Goal: Transaction & Acquisition: Purchase product/service

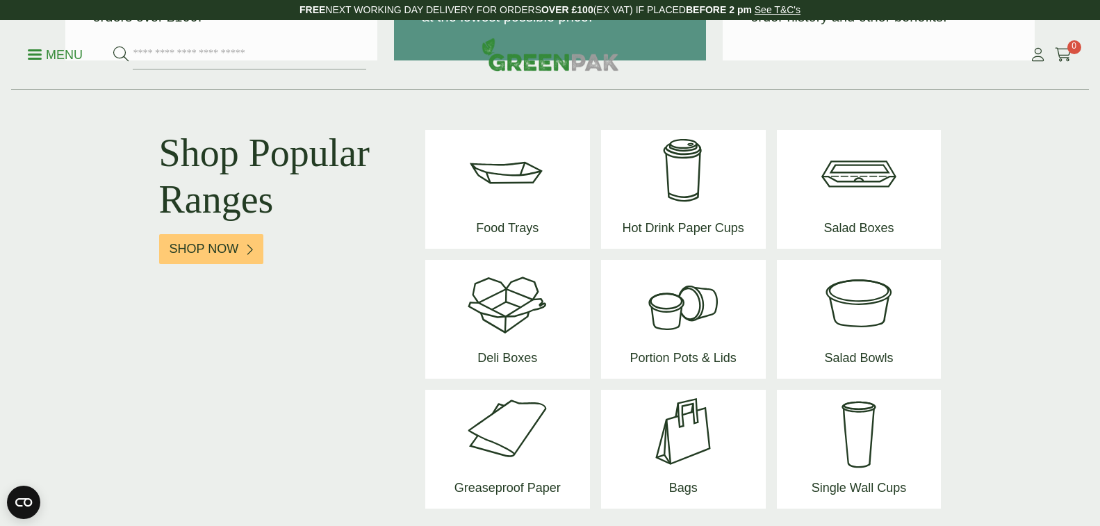
scroll to position [1737, 0]
click at [840, 356] on span "Salad Bowls" at bounding box center [858, 360] width 83 height 35
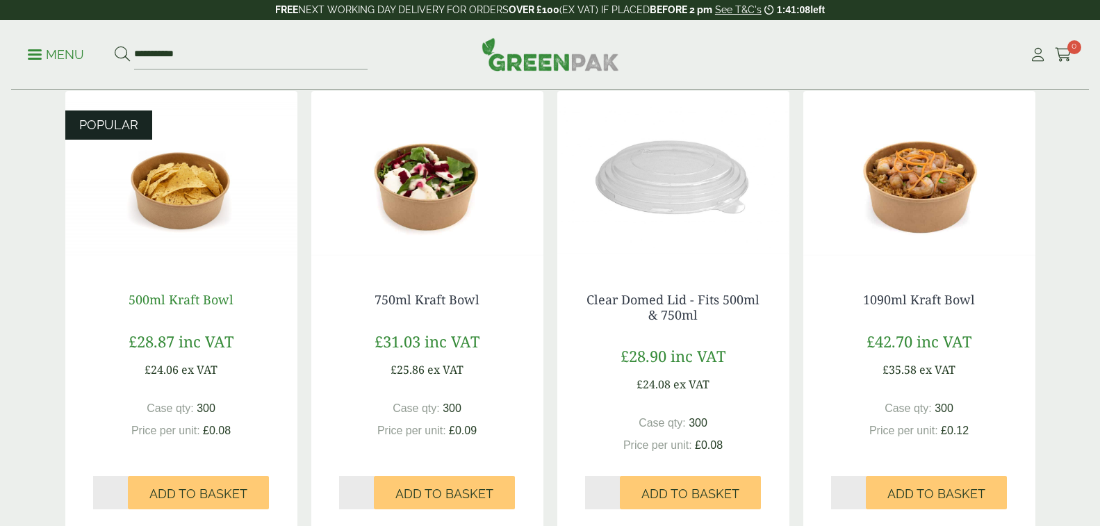
click at [154, 291] on link "500ml Kraft Bowl" at bounding box center [181, 299] width 105 height 17
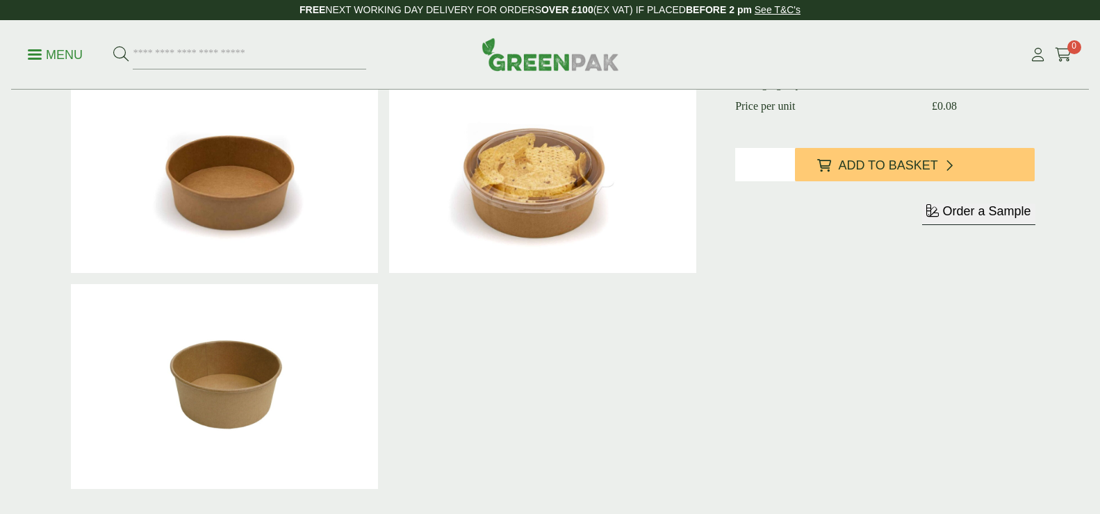
scroll to position [417, 0]
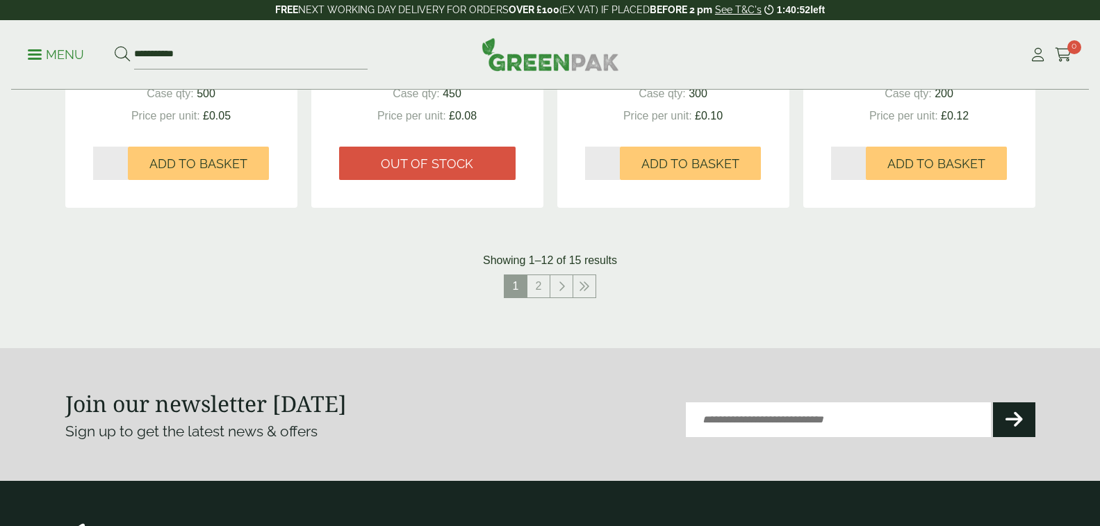
scroll to position [1528, 0]
click at [529, 274] on link "2" at bounding box center [538, 285] width 22 height 22
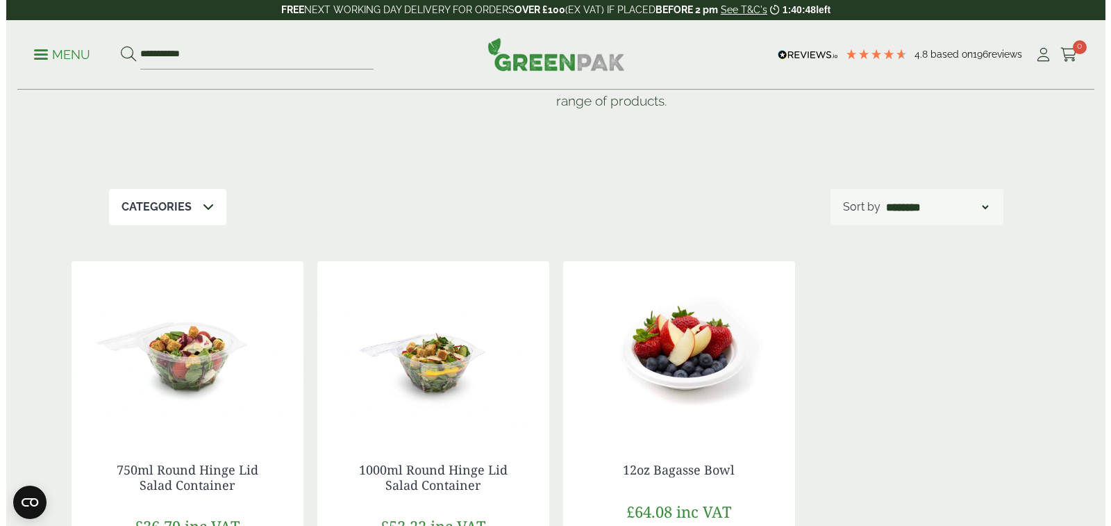
scroll to position [12, 0]
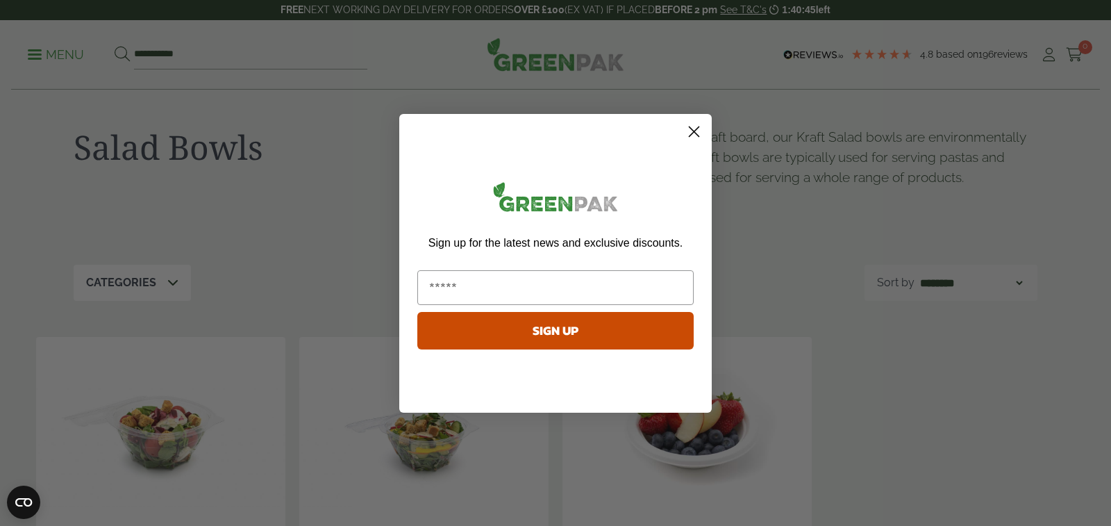
click at [693, 129] on circle "Close dialog" at bounding box center [694, 130] width 23 height 23
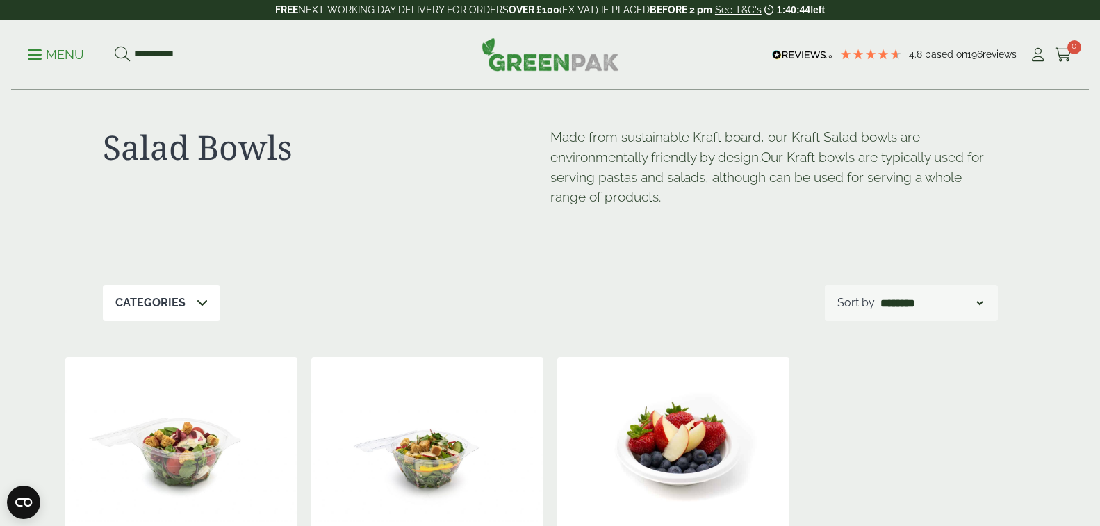
click at [47, 58] on p "Menu" at bounding box center [56, 55] width 56 height 17
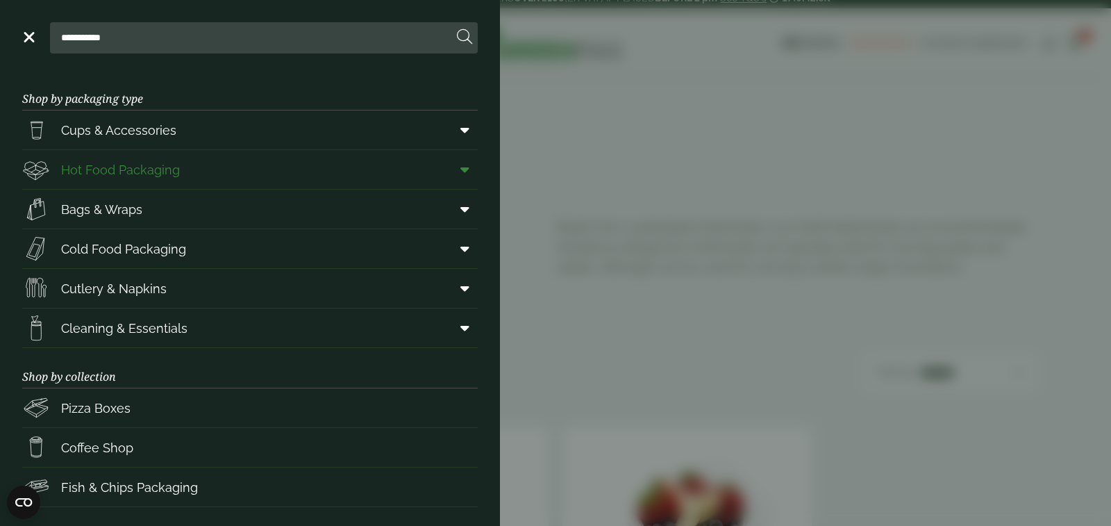
click at [135, 168] on span "Hot Food Packaging" at bounding box center [120, 169] width 119 height 19
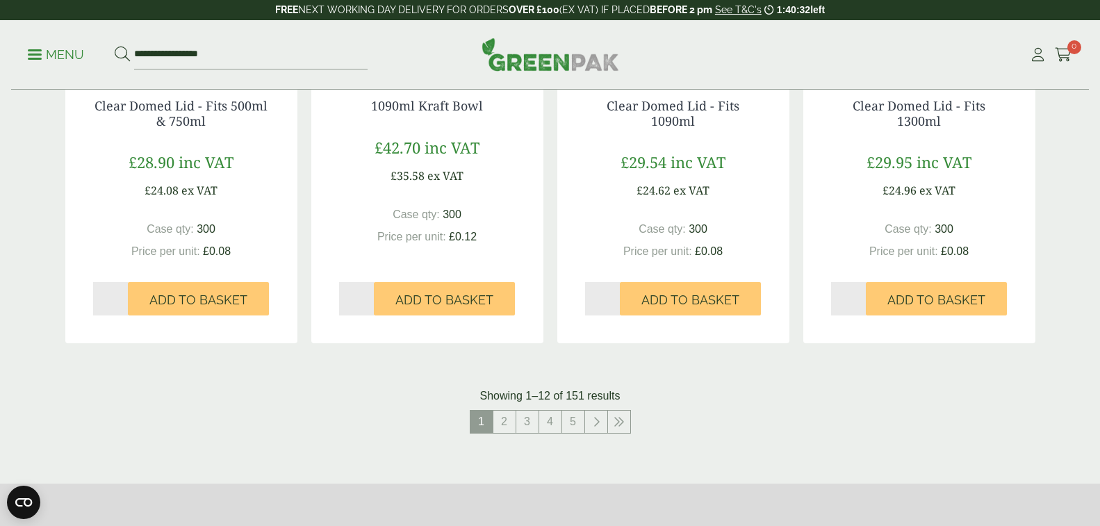
scroll to position [1528, 0]
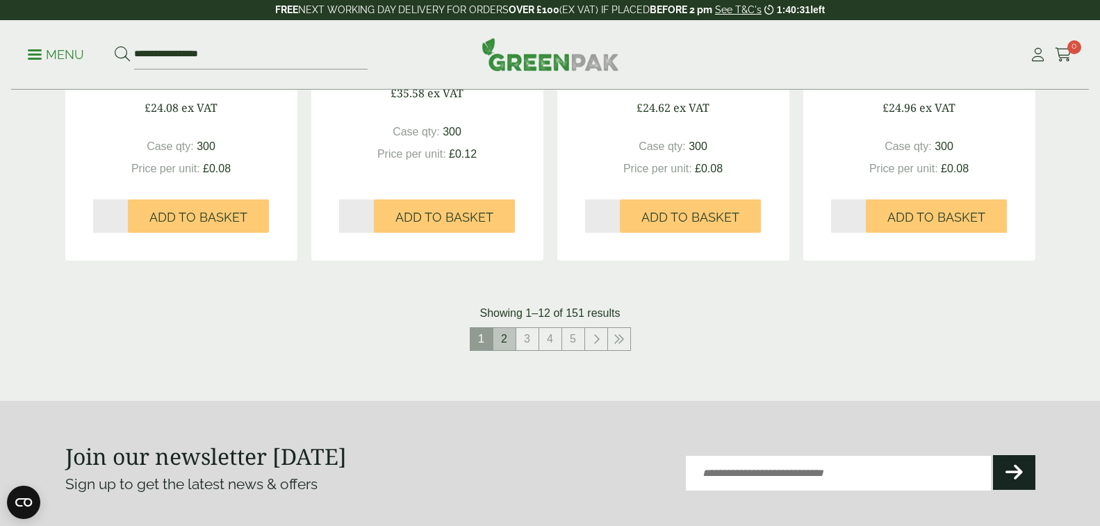
click at [506, 328] on link "2" at bounding box center [504, 339] width 22 height 22
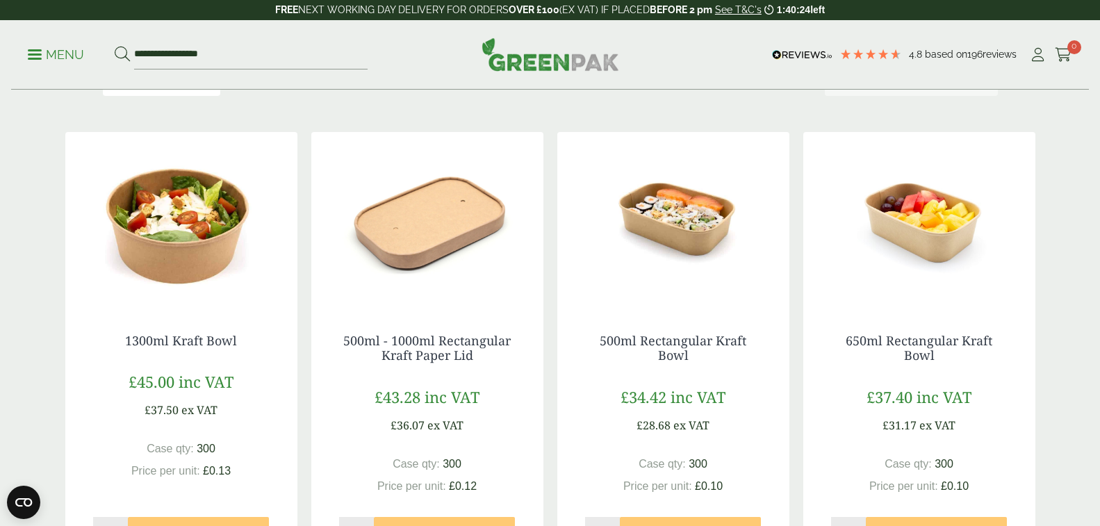
scroll to position [278, 0]
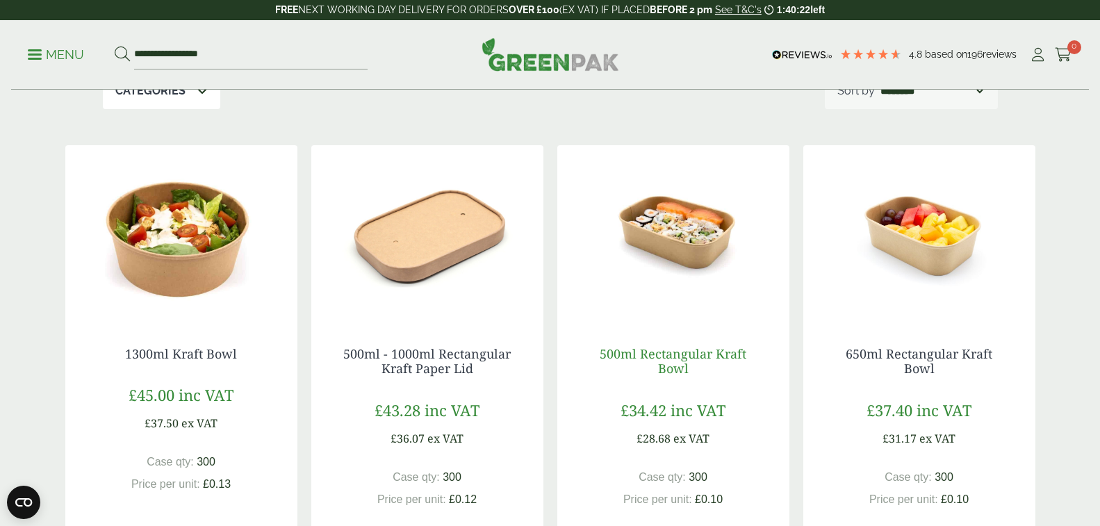
click at [715, 345] on link "500ml Rectangular Kraft Bowl" at bounding box center [672, 361] width 147 height 32
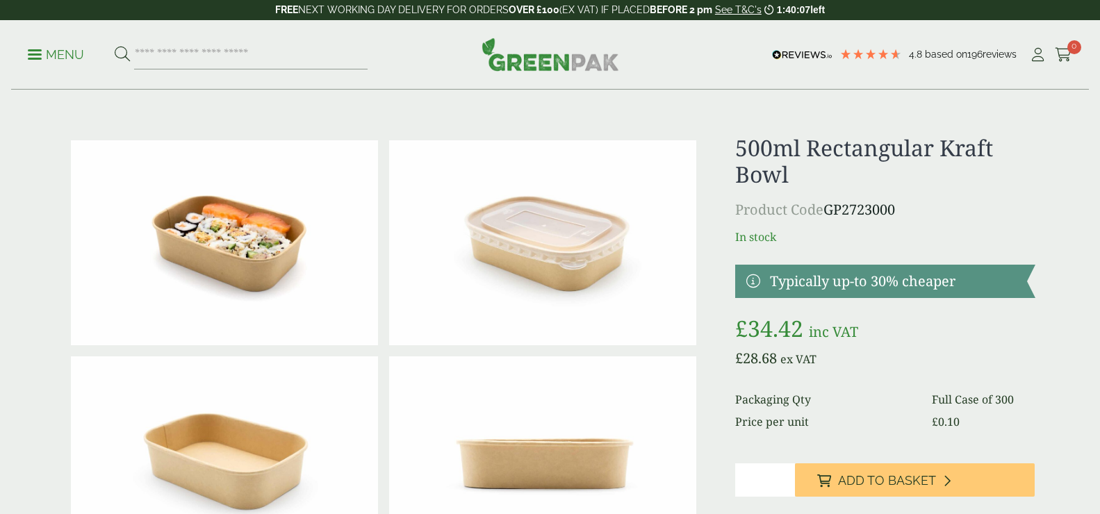
click at [770, 463] on input "*" at bounding box center [765, 479] width 60 height 33
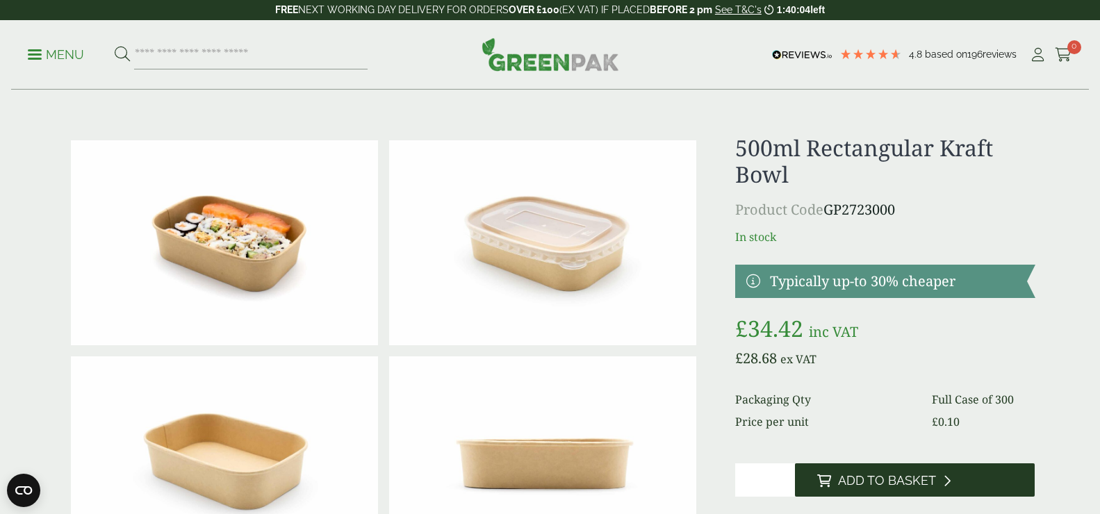
type input "*"
click at [900, 473] on span "Add to Basket" at bounding box center [887, 480] width 98 height 15
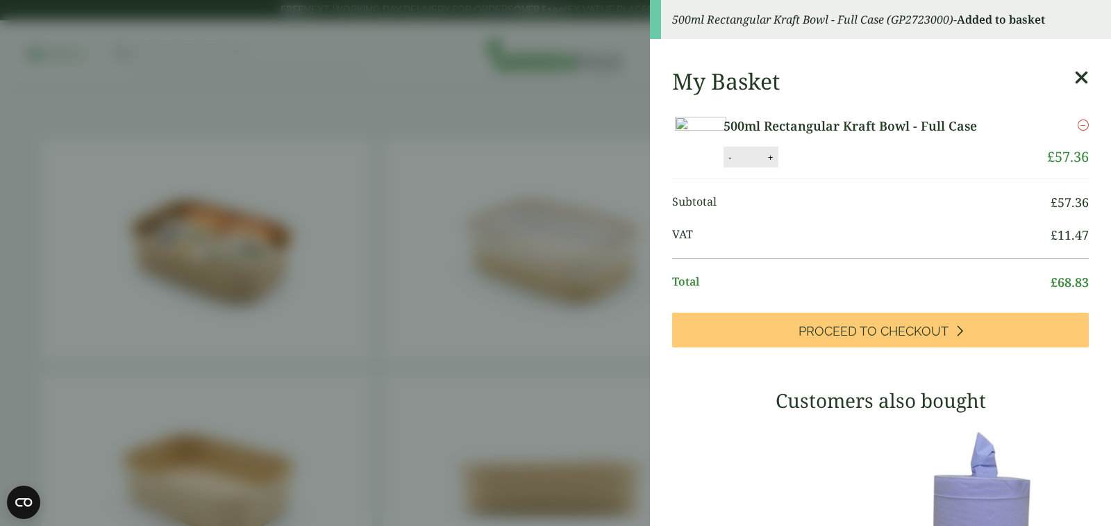
click at [1075, 76] on icon at bounding box center [1082, 77] width 15 height 19
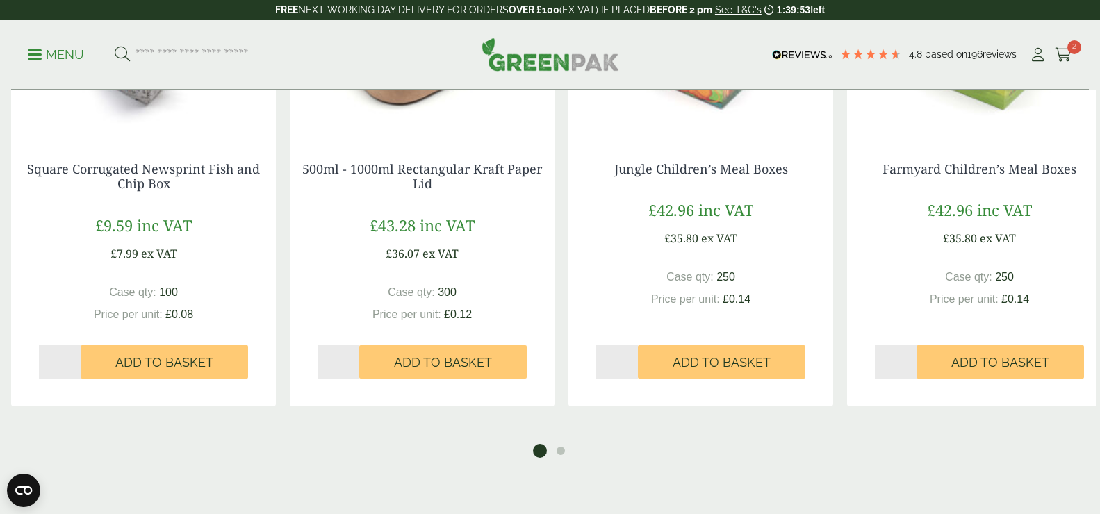
scroll to position [1181, 0]
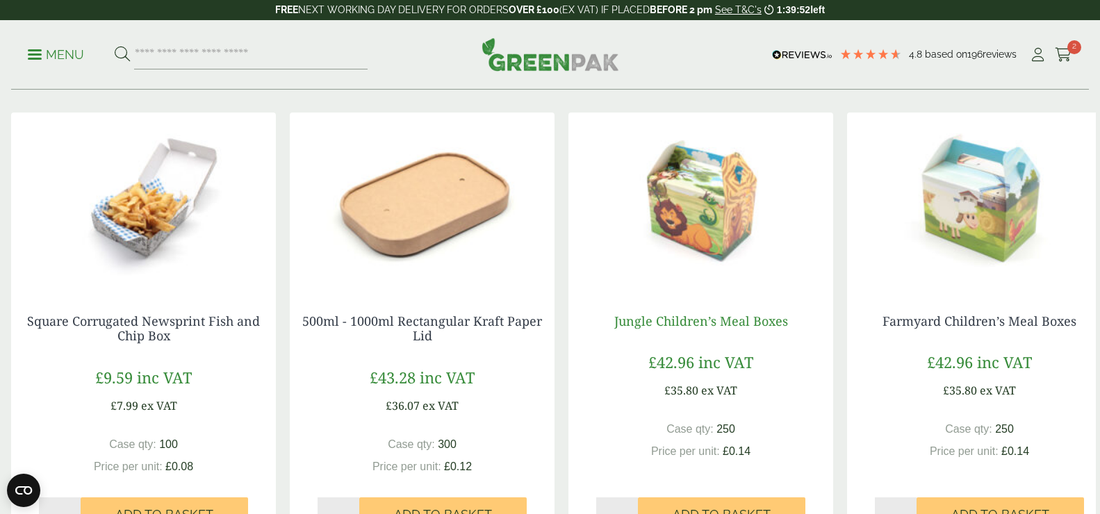
click at [689, 329] on link "Jungle Children’s Meal Boxes" at bounding box center [701, 321] width 174 height 17
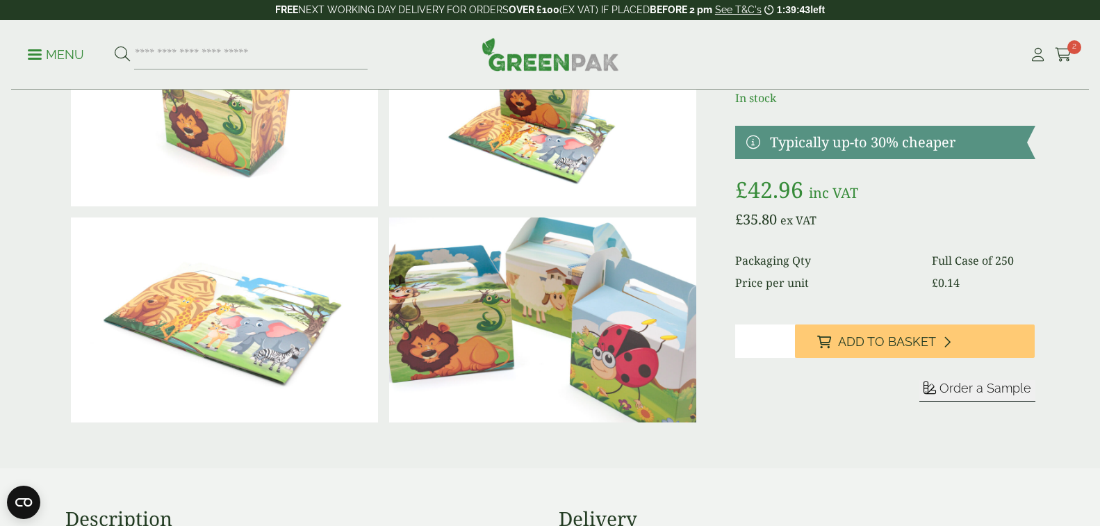
scroll to position [69, 0]
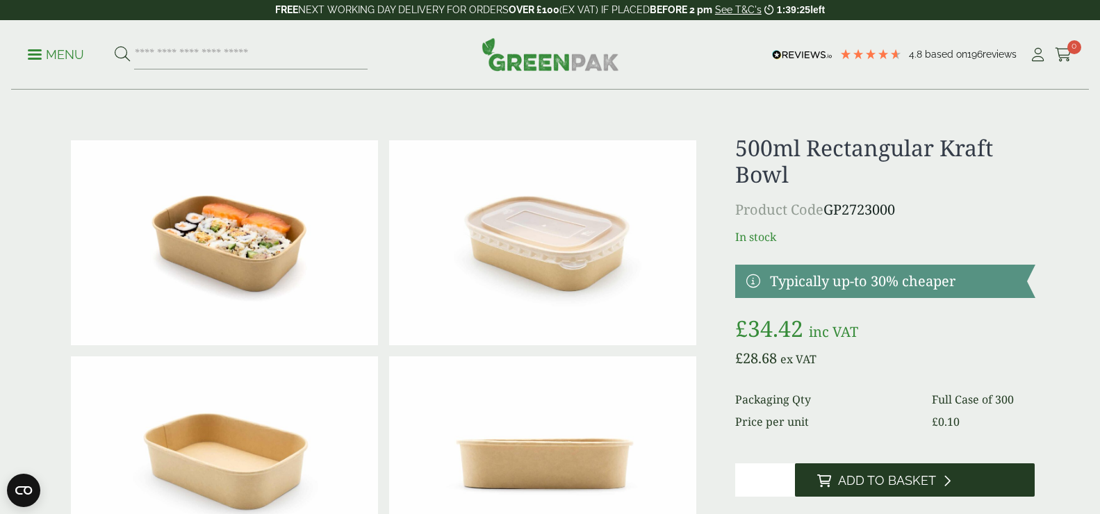
click at [875, 473] on span "Add to Basket" at bounding box center [887, 480] width 98 height 15
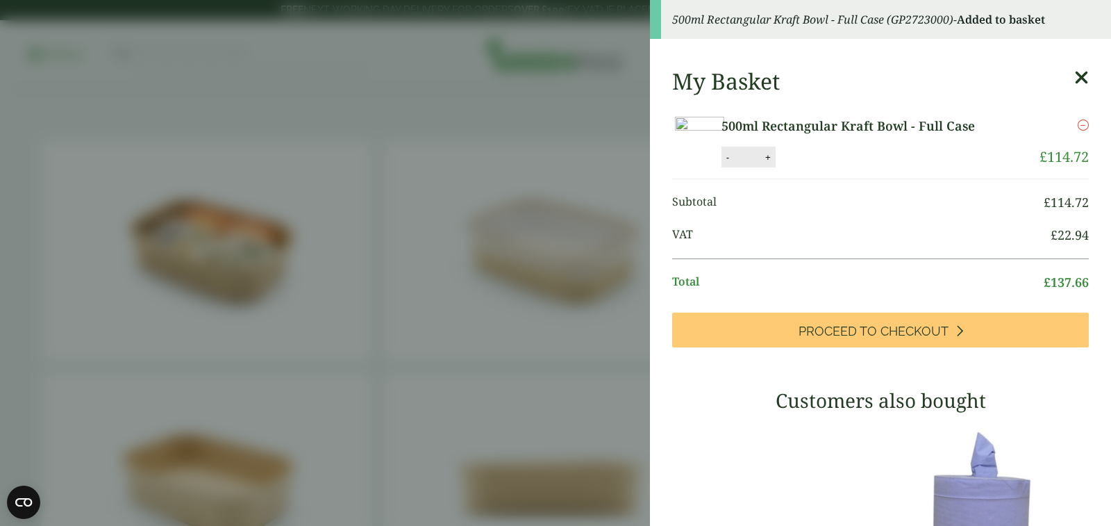
click at [1075, 78] on icon at bounding box center [1082, 77] width 15 height 19
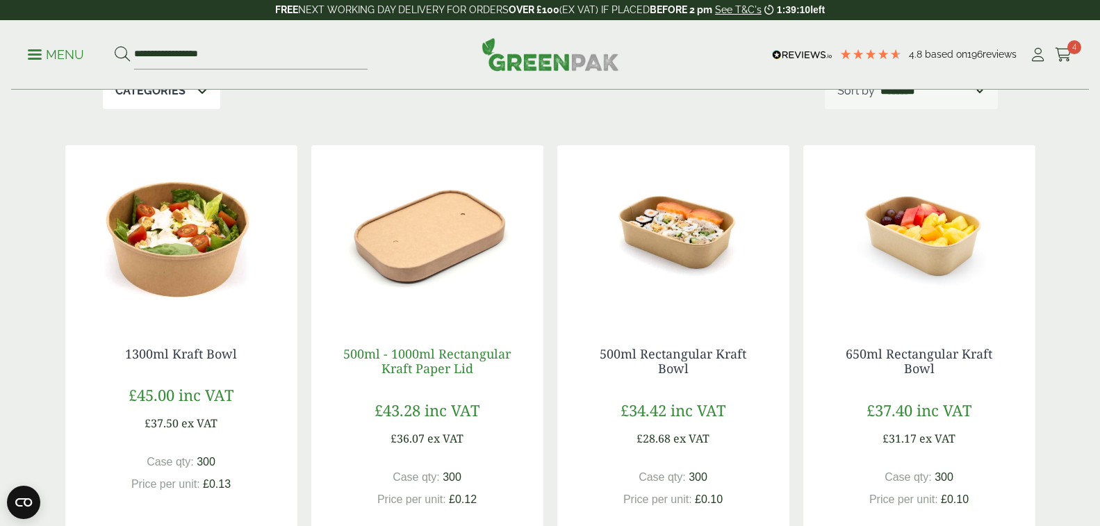
click at [436, 350] on link "500ml - 1000ml Rectangular Kraft Paper Lid" at bounding box center [426, 361] width 167 height 32
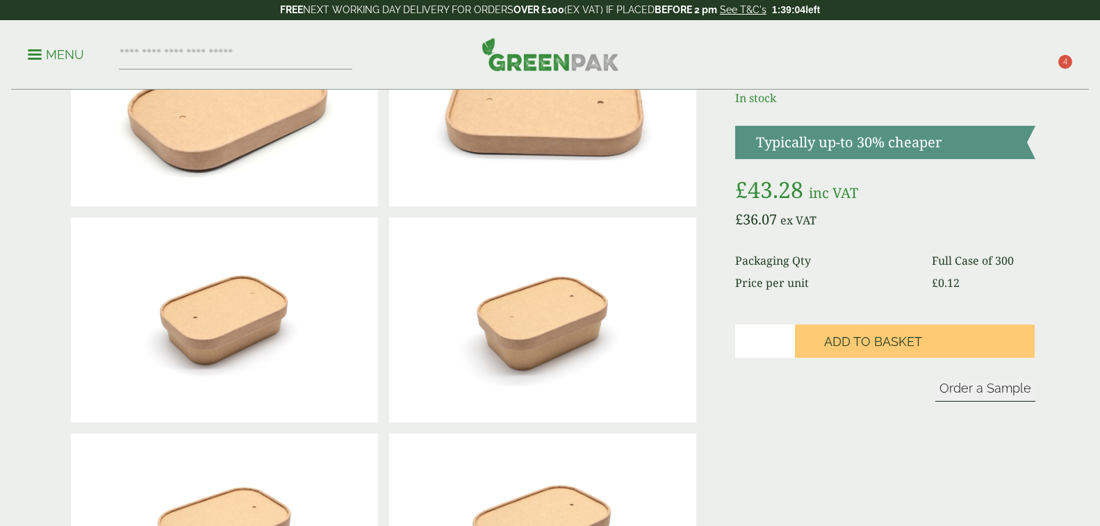
type input "*"
click at [795, 338] on input "*" at bounding box center [765, 340] width 60 height 33
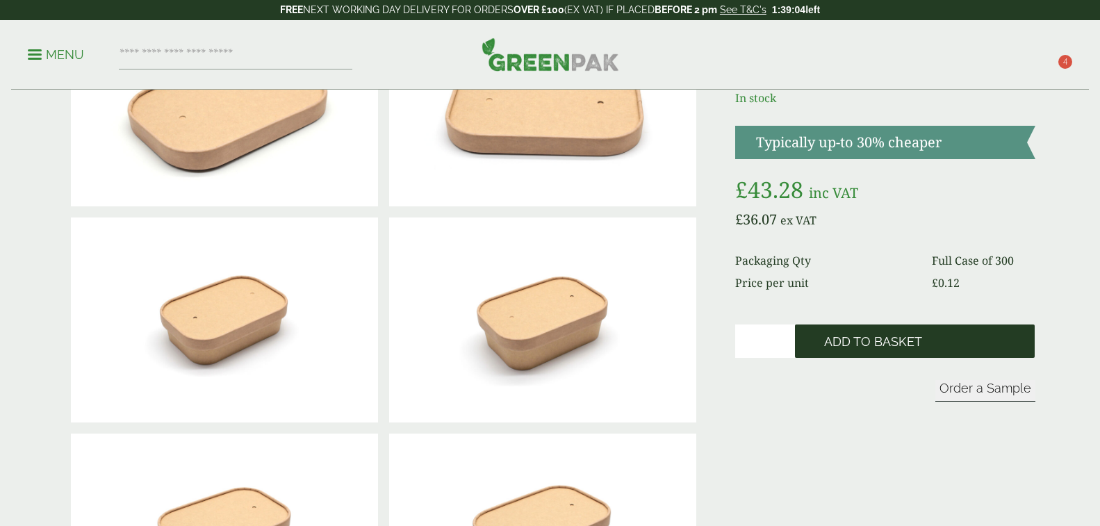
click at [849, 348] on span "Add to Basket" at bounding box center [873, 341] width 98 height 15
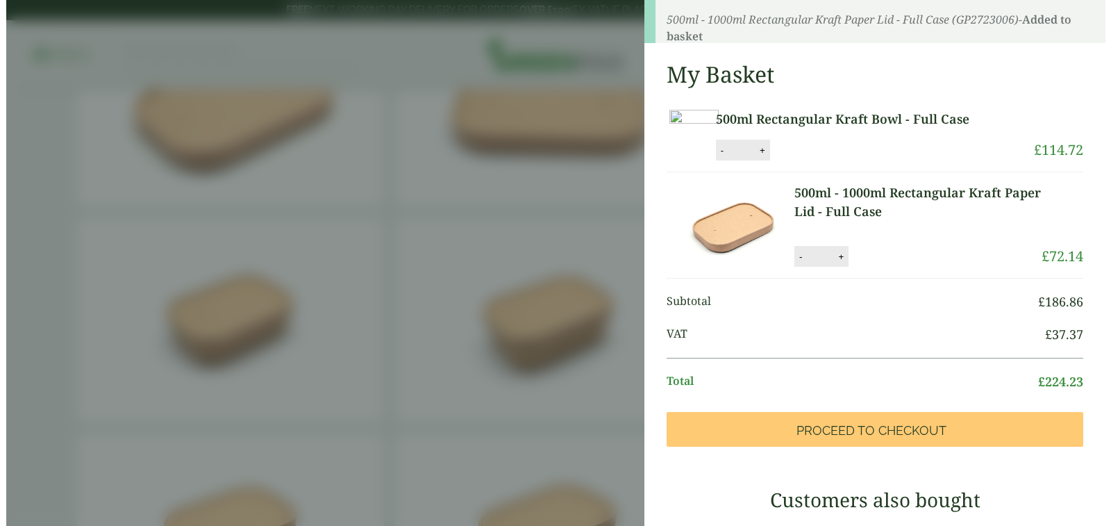
scroll to position [278, 0]
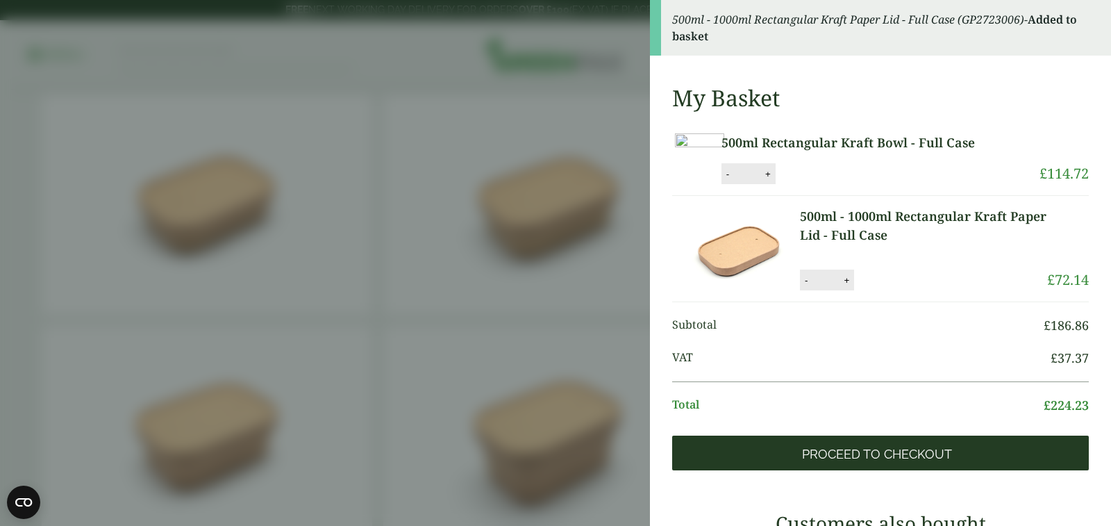
click at [960, 470] on link "Proceed to Checkout" at bounding box center [880, 453] width 417 height 35
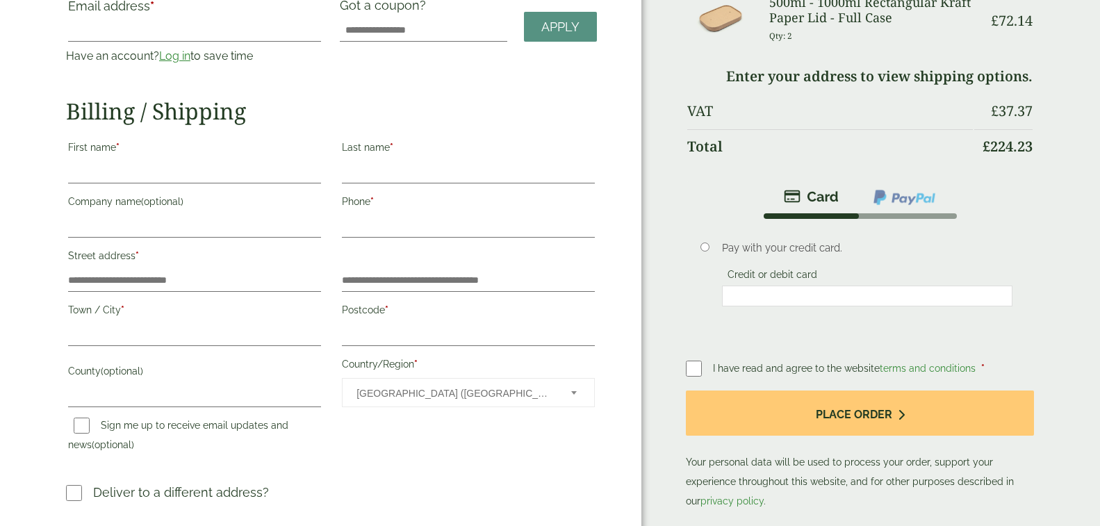
scroll to position [347, 0]
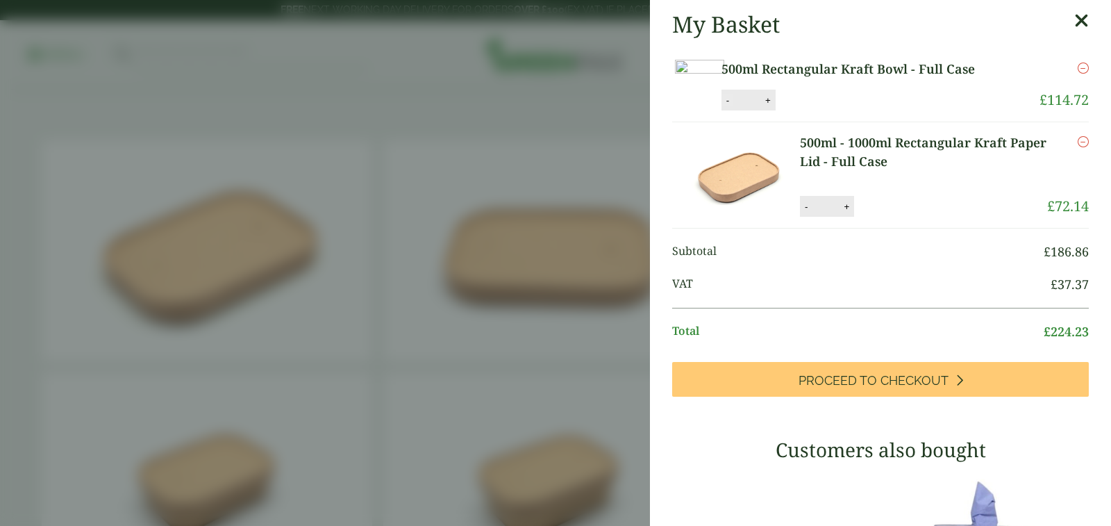
click at [734, 106] on button "-" at bounding box center [727, 100] width 11 height 12
type input "*"
click at [848, 111] on button "Update" at bounding box center [813, 100] width 69 height 21
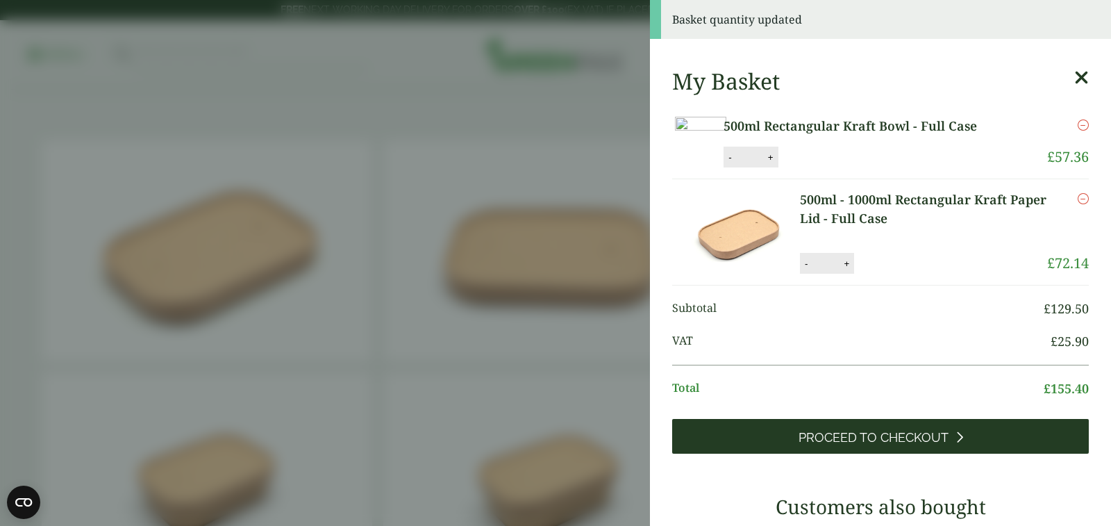
click at [874, 445] on span "Proceed to Checkout" at bounding box center [874, 437] width 150 height 15
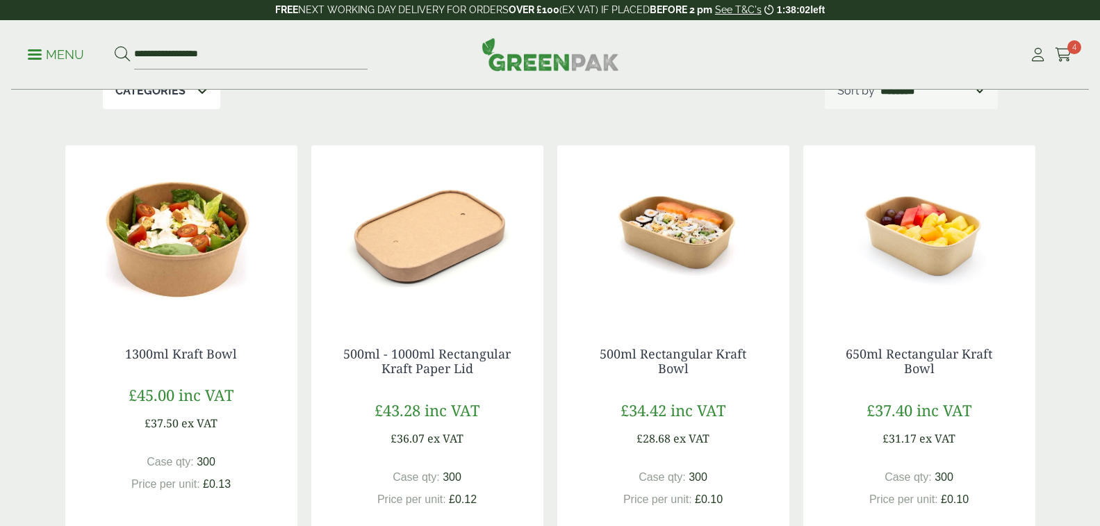
scroll to position [1528, 0]
